Goal: Task Accomplishment & Management: Manage account settings

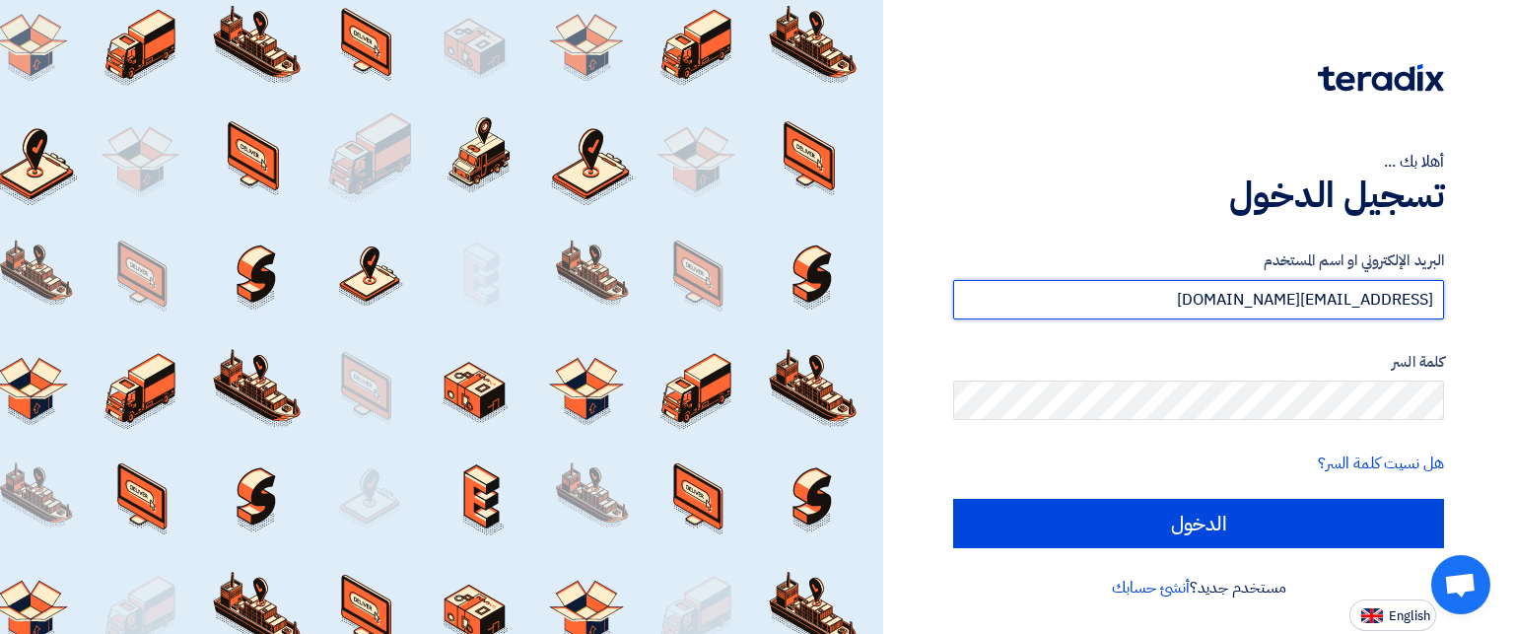
click at [1187, 295] on input "[EMAIL_ADDRESS][DOMAIN_NAME]" at bounding box center [1198, 299] width 491 height 39
type input "[EMAIL_ADDRESS][DOMAIN_NAME]"
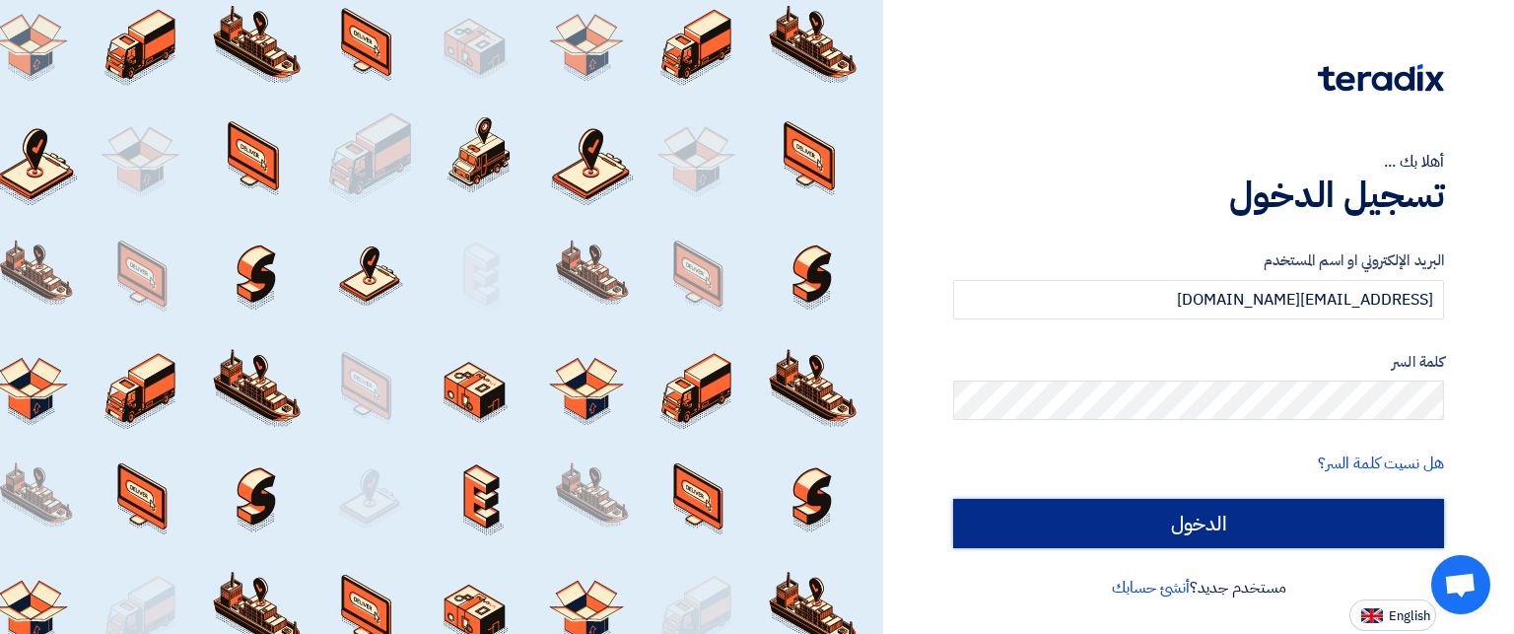
click at [1231, 529] on input "الدخول" at bounding box center [1198, 523] width 491 height 49
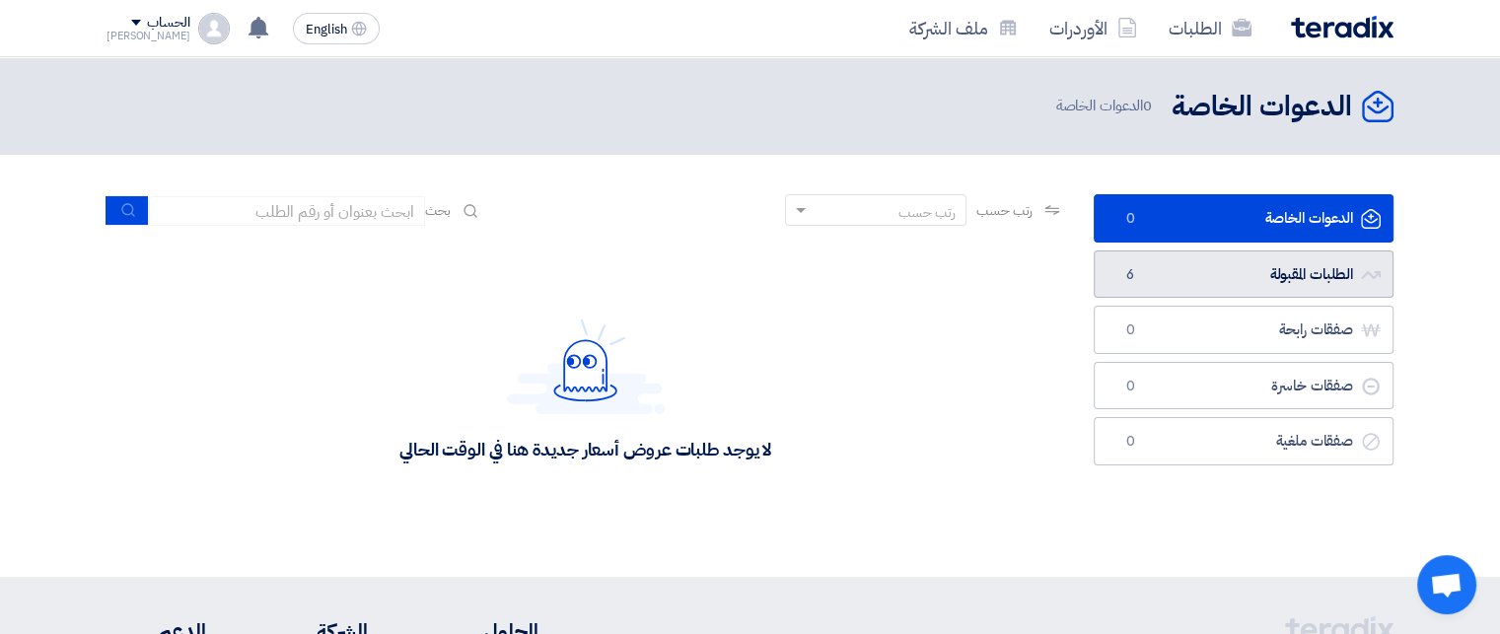
click at [1163, 290] on link "الطلبات المقبولة الطلبات المقبولة 6" at bounding box center [1243, 274] width 300 height 48
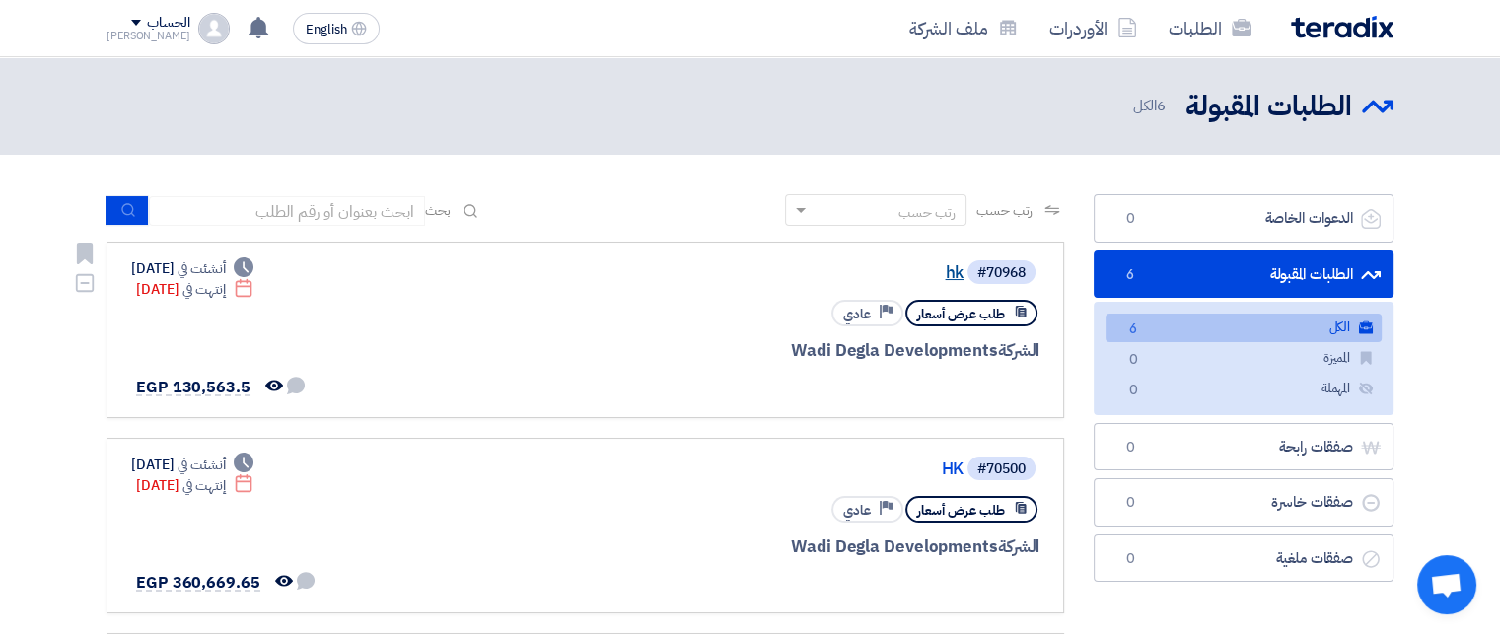
click at [951, 265] on link "hk" at bounding box center [766, 273] width 394 height 18
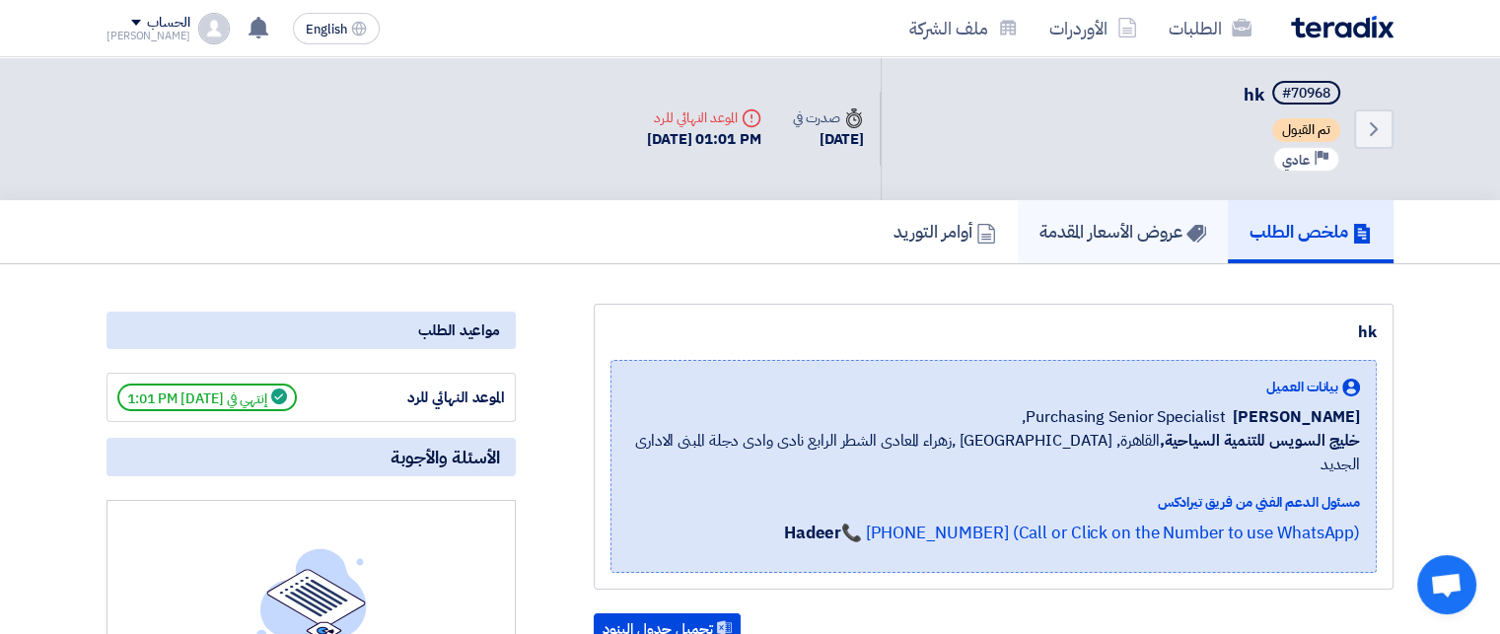
click at [1123, 225] on h5 "عروض الأسعار المقدمة" at bounding box center [1122, 231] width 167 height 23
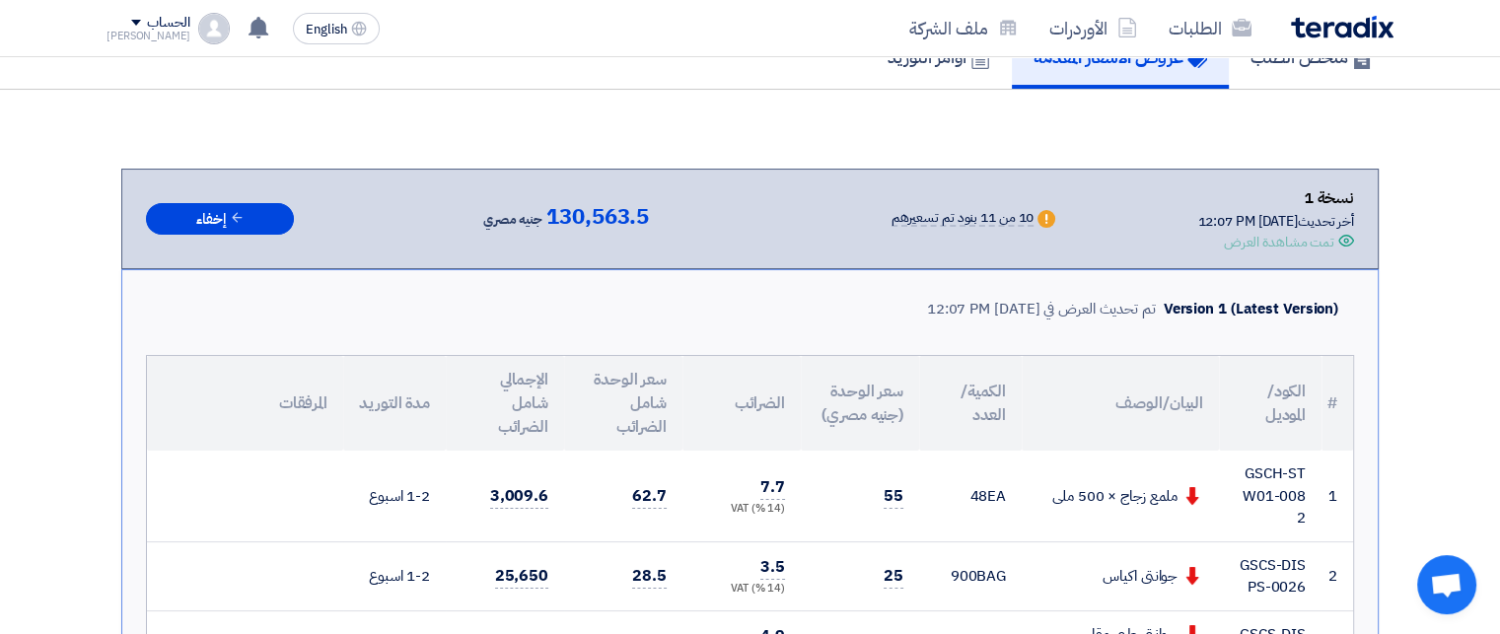
scroll to position [144, 0]
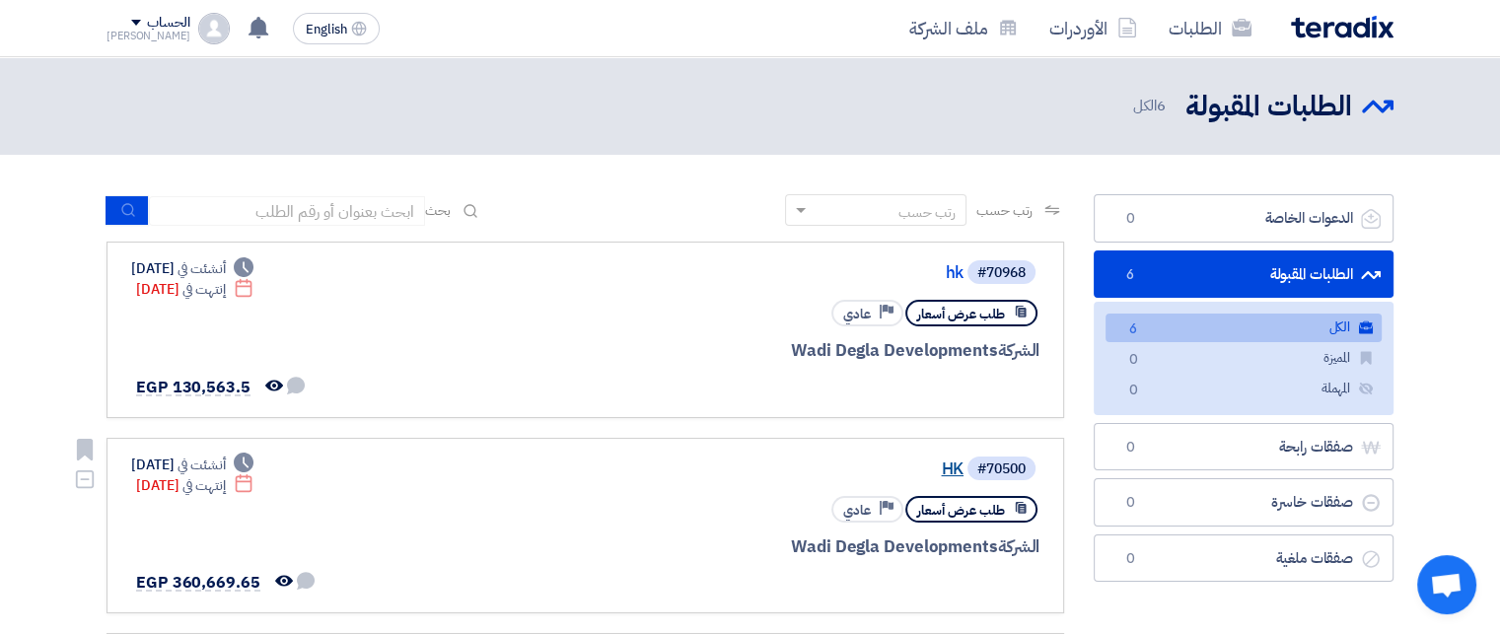
click at [953, 464] on link "HK" at bounding box center [766, 469] width 394 height 18
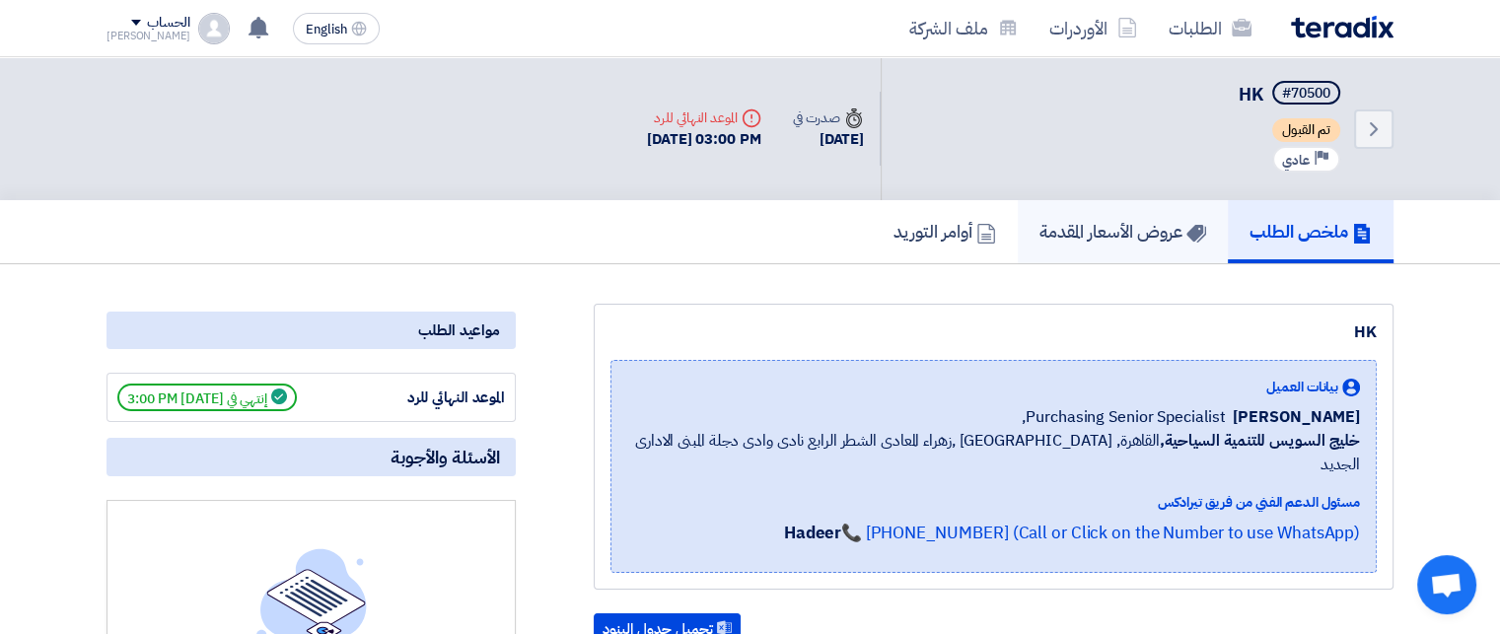
click at [1169, 228] on h5 "عروض الأسعار المقدمة" at bounding box center [1122, 231] width 167 height 23
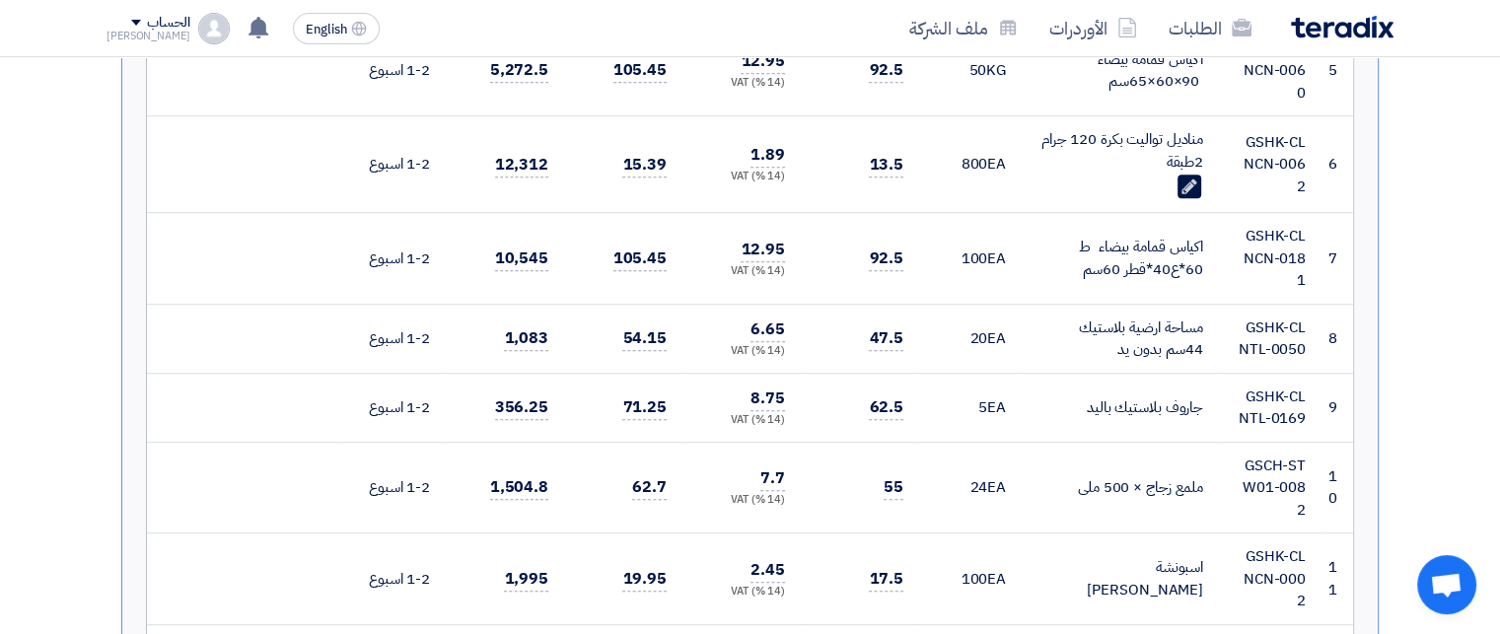
scroll to position [983, 0]
